Goal: Information Seeking & Learning: Compare options

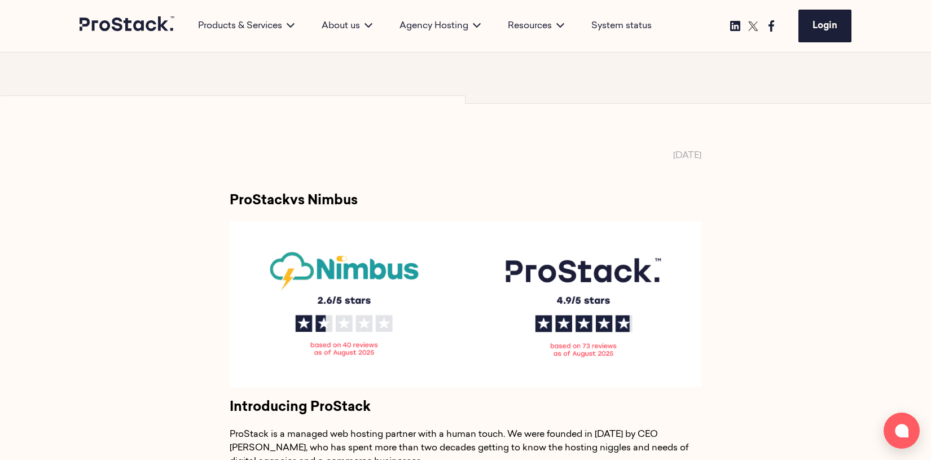
scroll to position [256, 0]
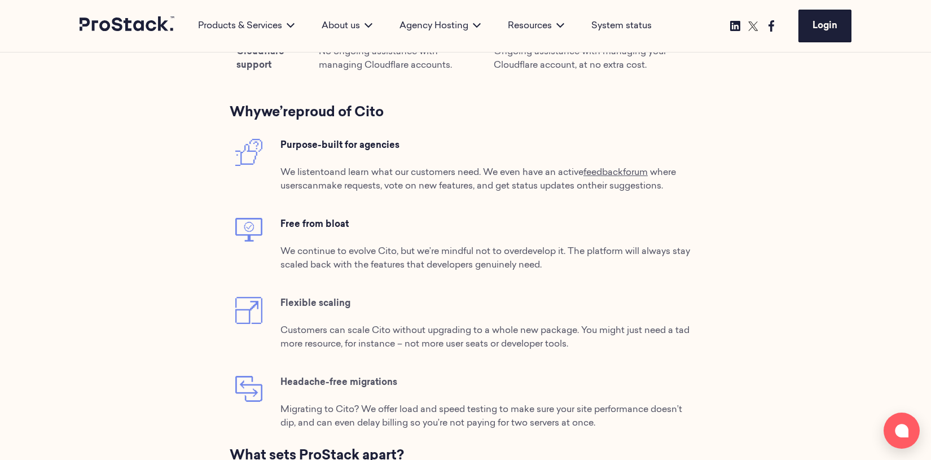
scroll to position [1361, 0]
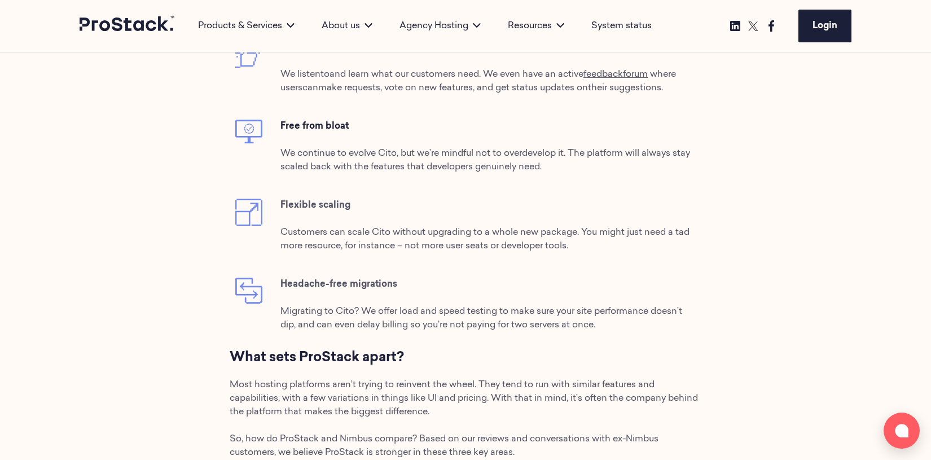
scroll to position [1347, 0]
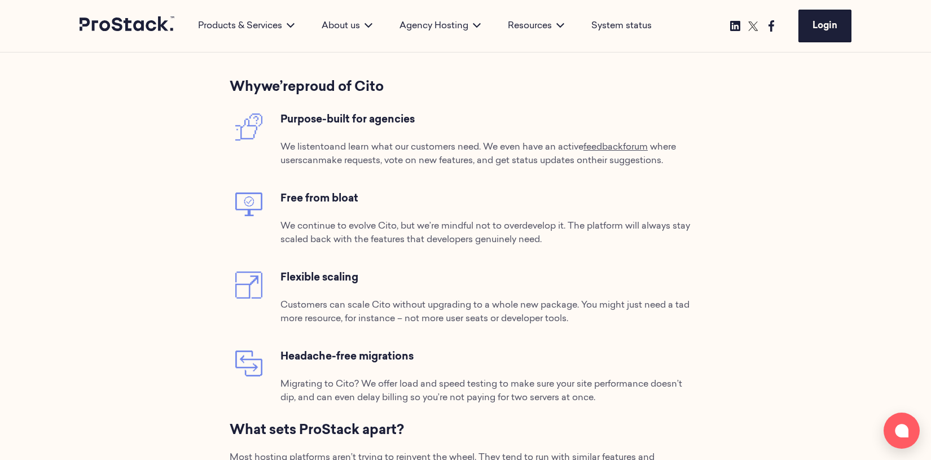
scroll to position [1344, 0]
